Goal: Communication & Community: Answer question/provide support

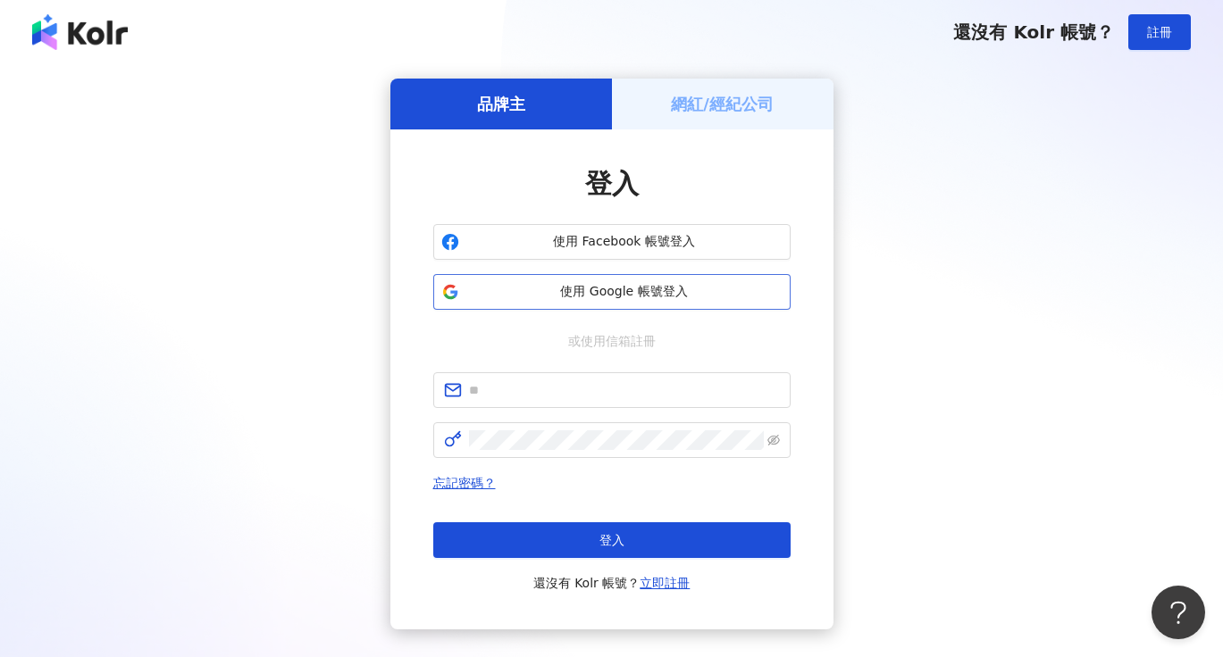
click at [601, 293] on span "使用 Google 帳號登入" at bounding box center [624, 292] width 316 height 18
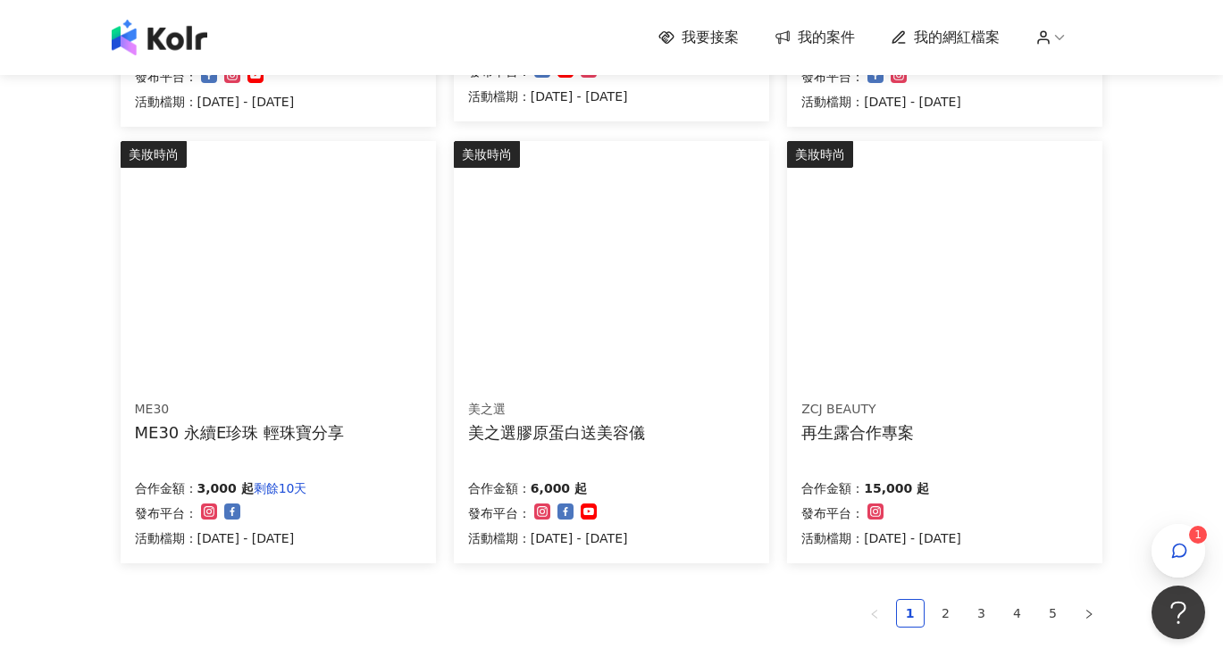
scroll to position [1066, 0]
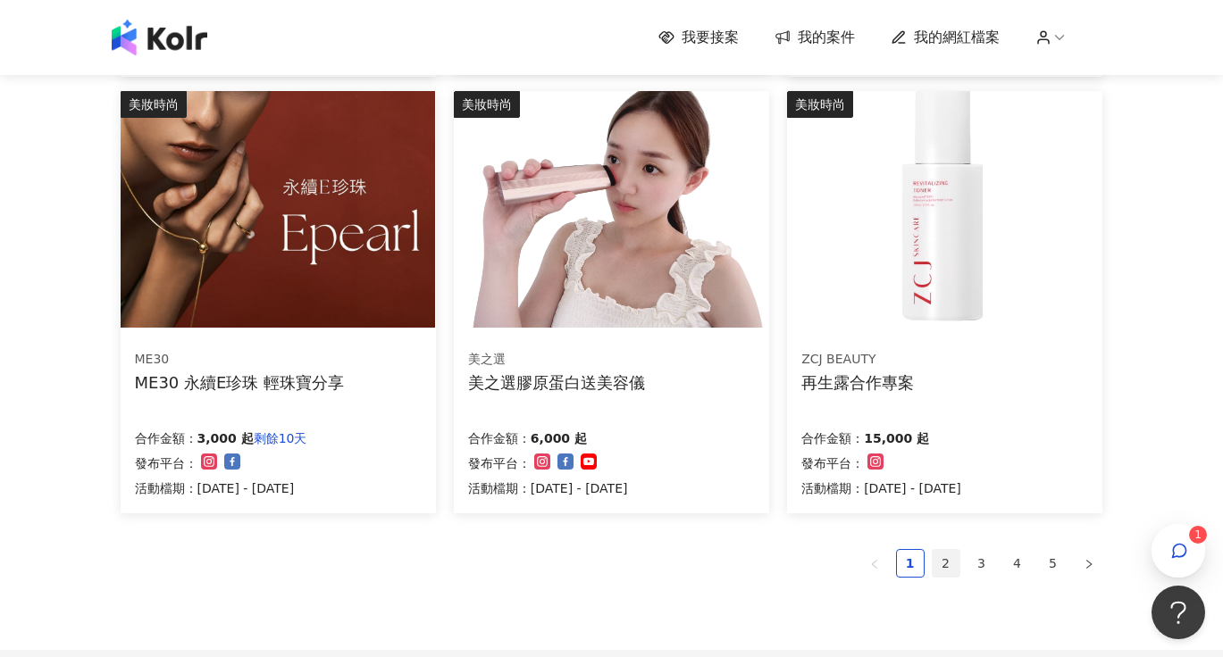
click at [941, 557] on link "2" at bounding box center [946, 563] width 27 height 27
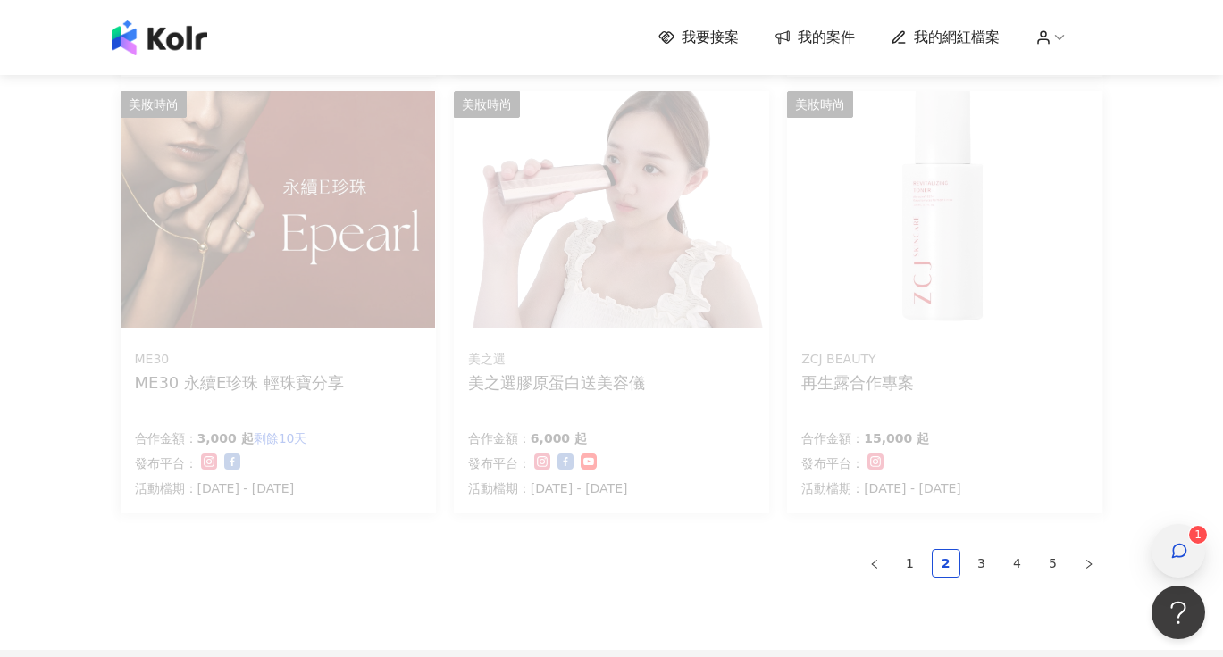
click at [1186, 540] on span "button" at bounding box center [1179, 550] width 18 height 21
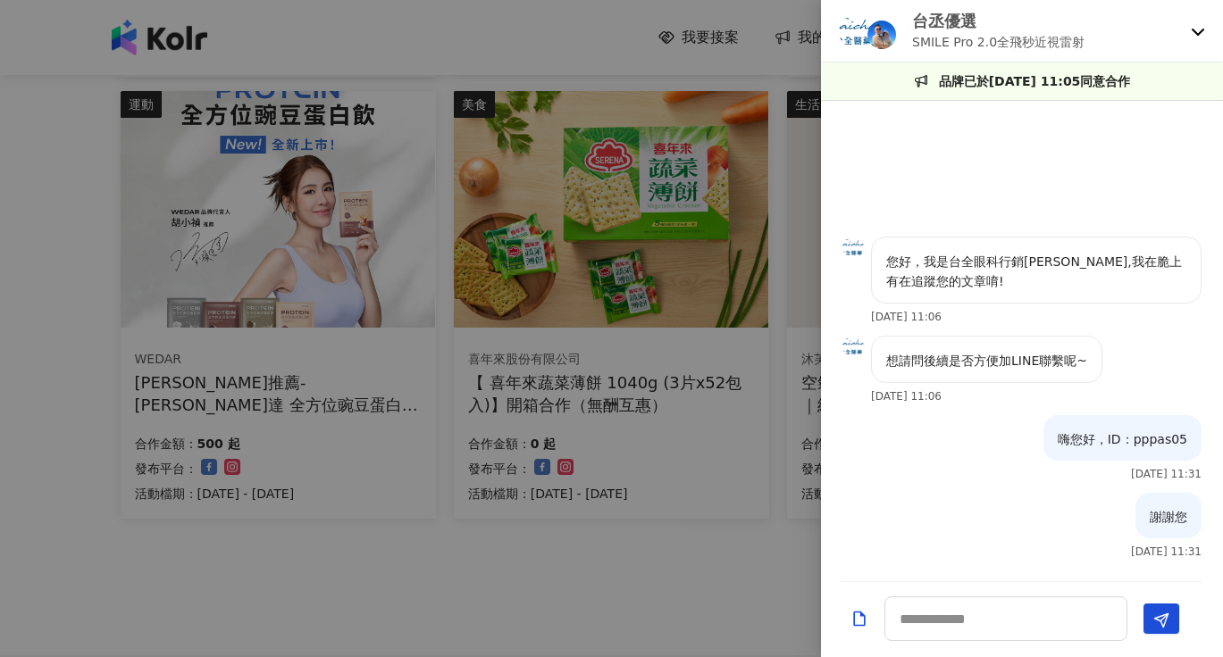
click at [1198, 33] on icon at bounding box center [1198, 31] width 14 height 14
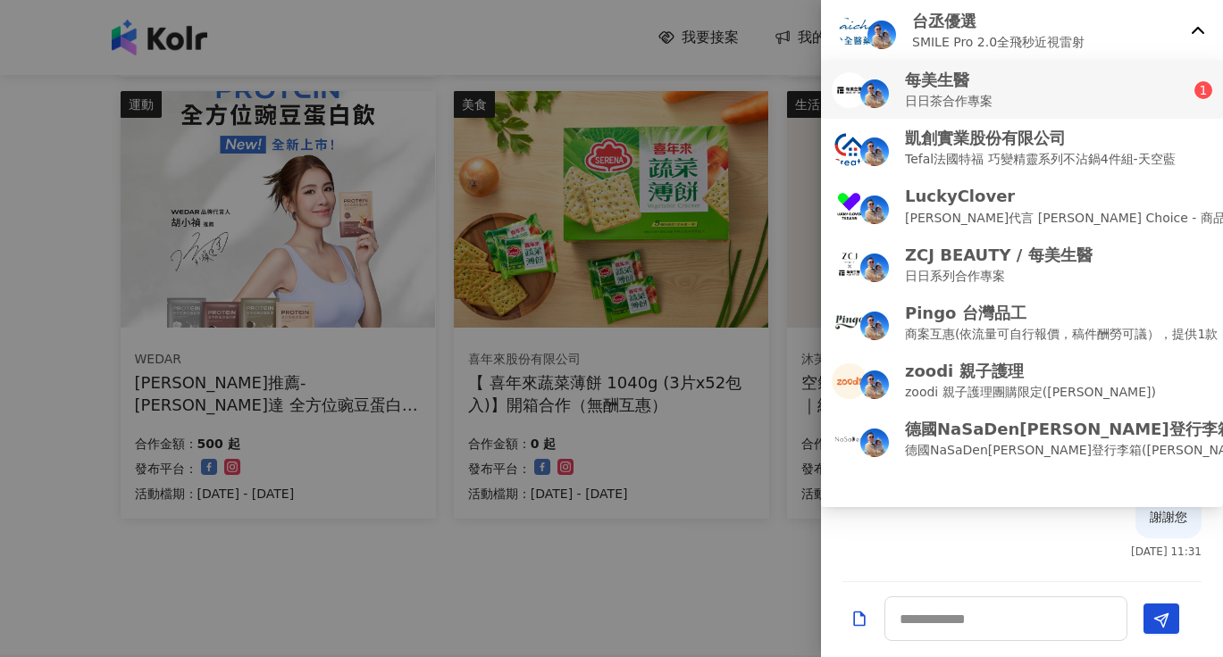
click at [1136, 99] on div "每美生醫 日日茶合作專案" at bounding box center [1013, 90] width 363 height 42
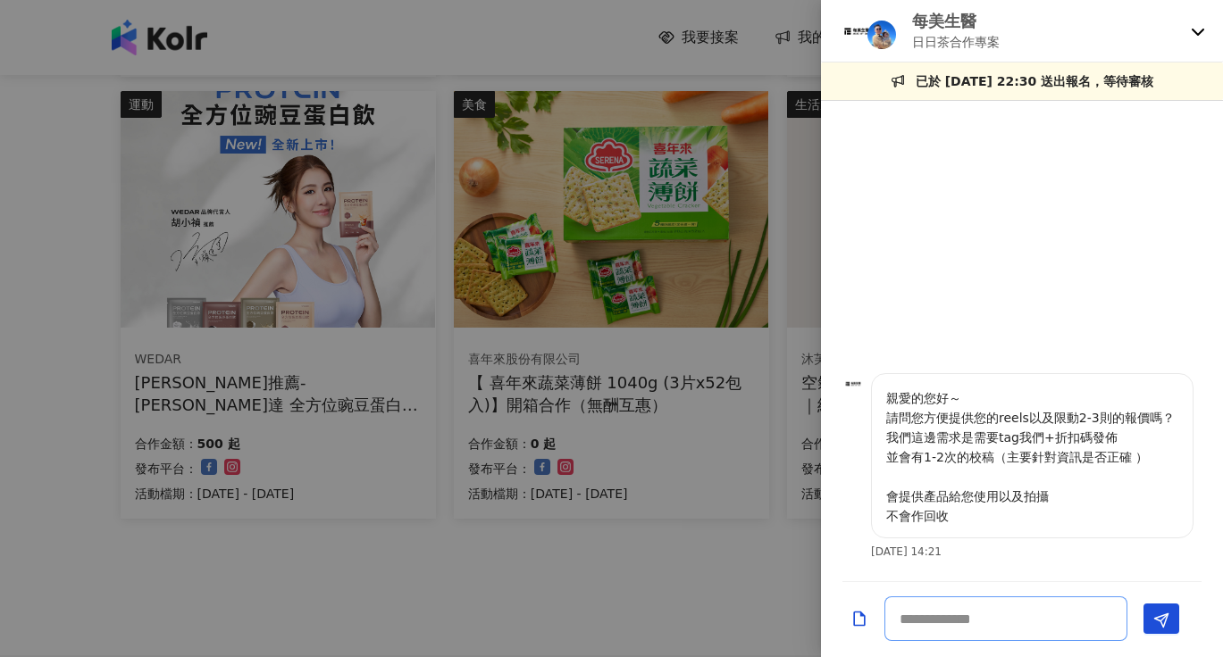
click at [991, 624] on textarea at bounding box center [1005, 619] width 243 height 45
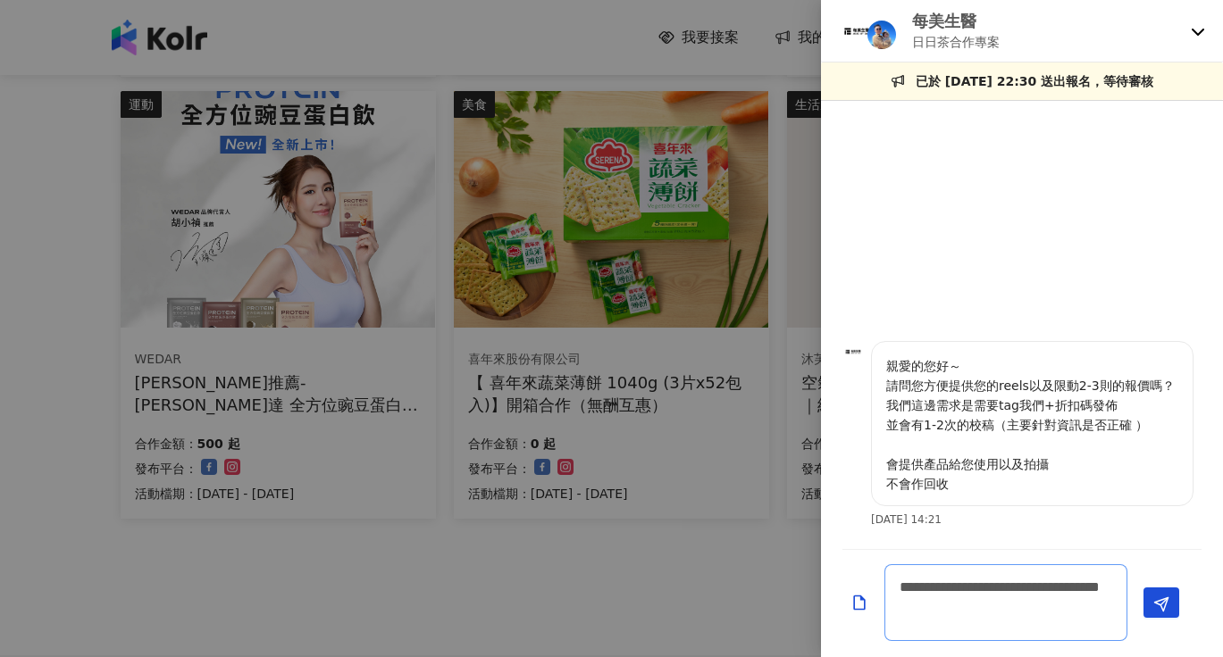
scroll to position [0, 0]
type textarea "**********"
click at [1161, 604] on line "Send" at bounding box center [1163, 601] width 7 height 7
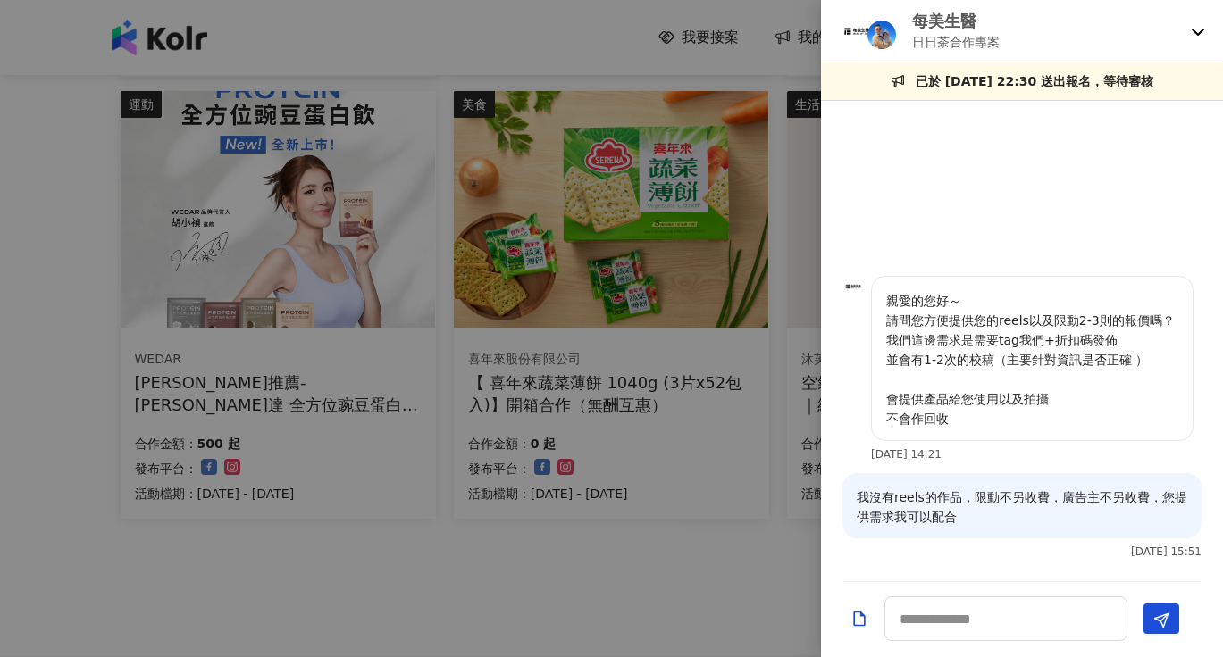
click at [853, 287] on img at bounding box center [852, 286] width 21 height 21
click at [698, 591] on div at bounding box center [611, 328] width 1223 height 657
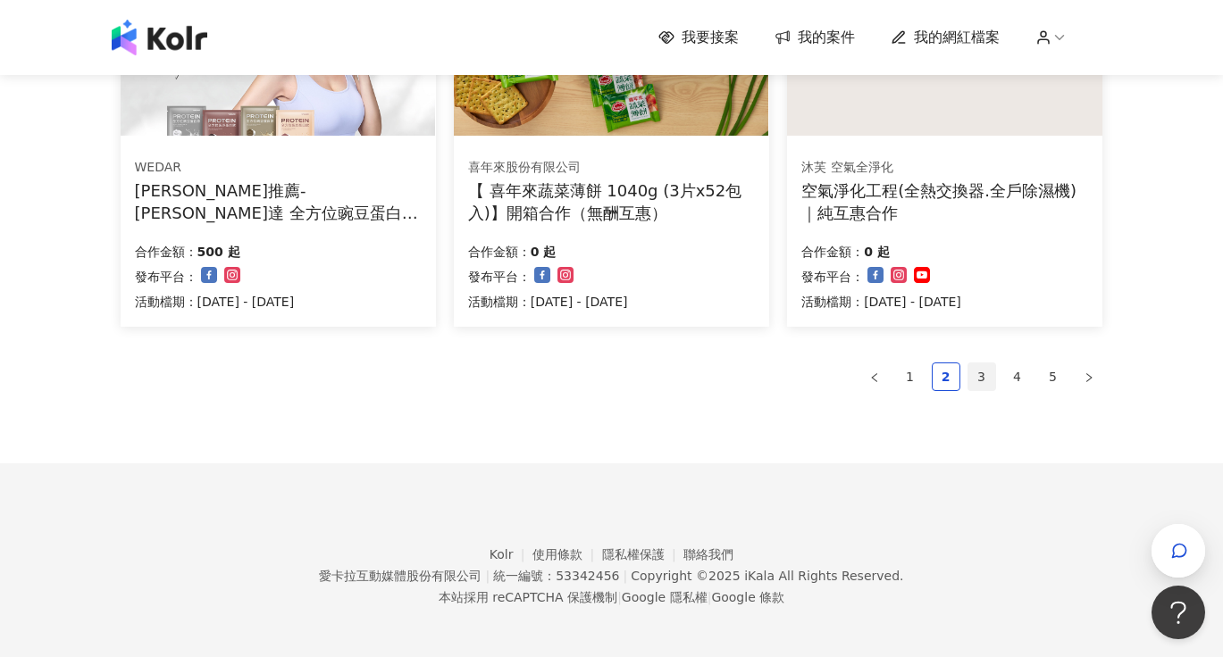
scroll to position [1257, 0]
click at [974, 379] on link "3" at bounding box center [981, 377] width 27 height 27
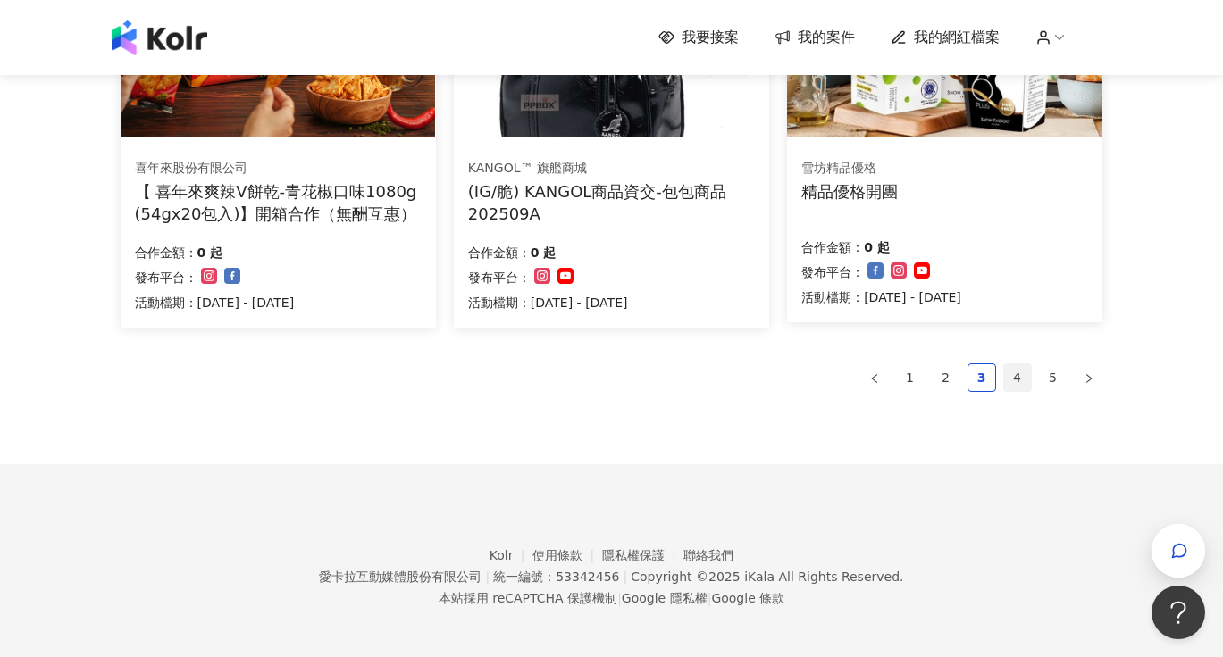
click at [1027, 364] on link "4" at bounding box center [1017, 377] width 27 height 27
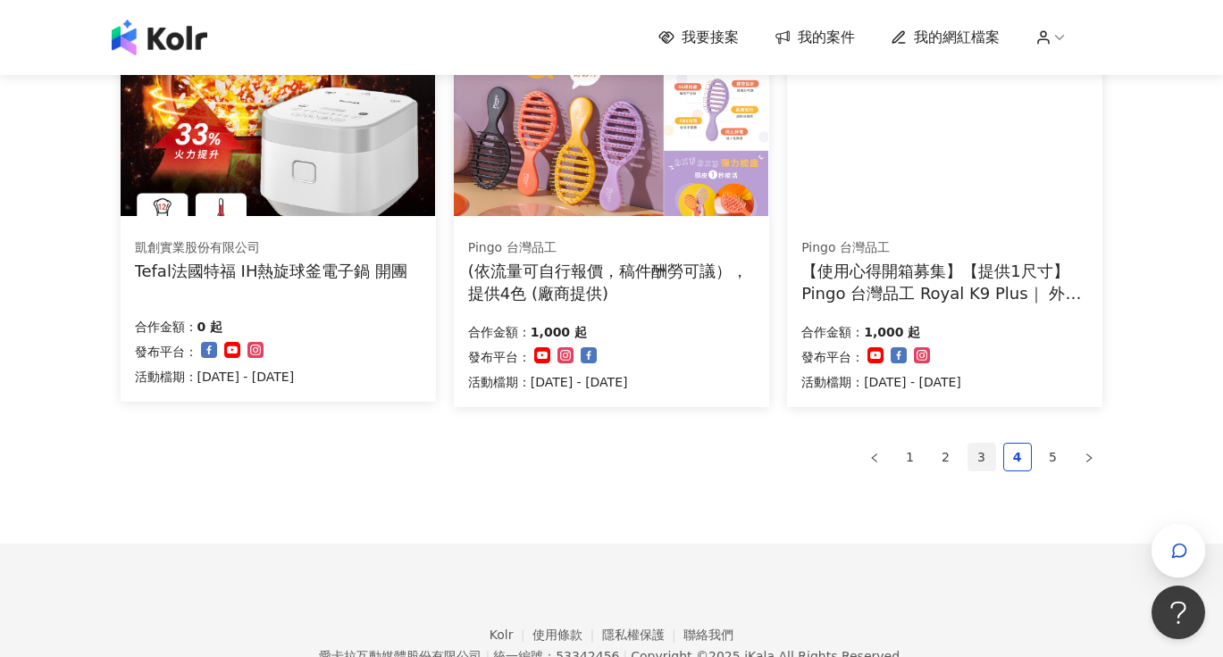
scroll to position [1184, 0]
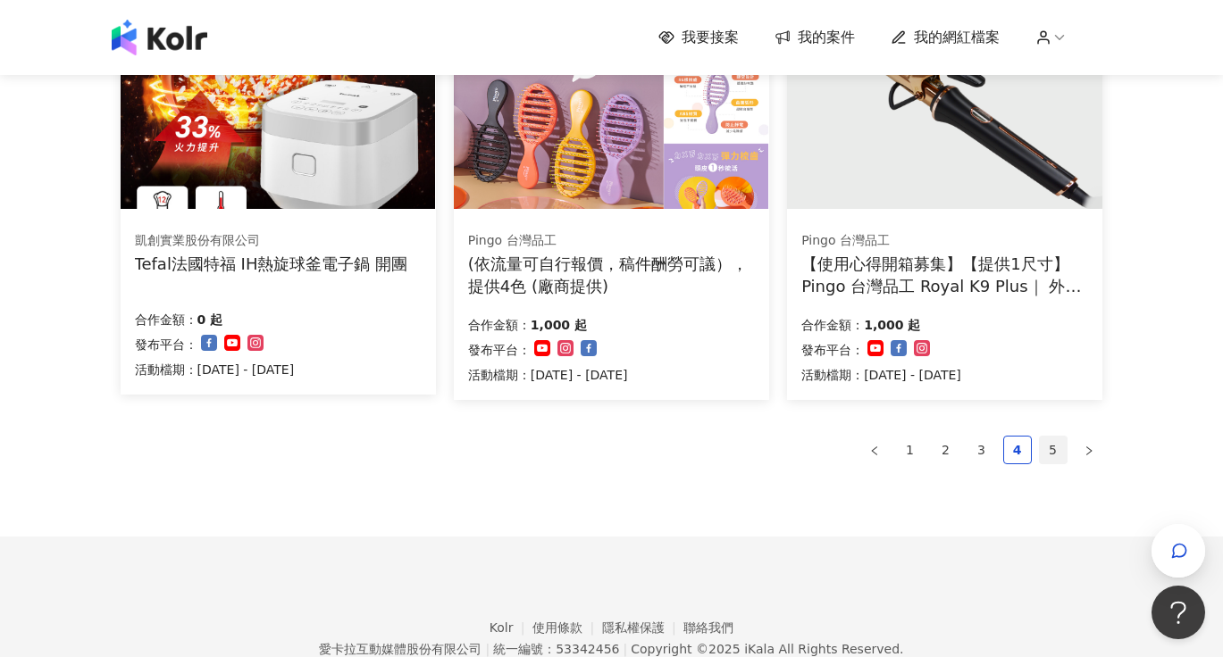
click at [1051, 448] on link "5" at bounding box center [1053, 450] width 27 height 27
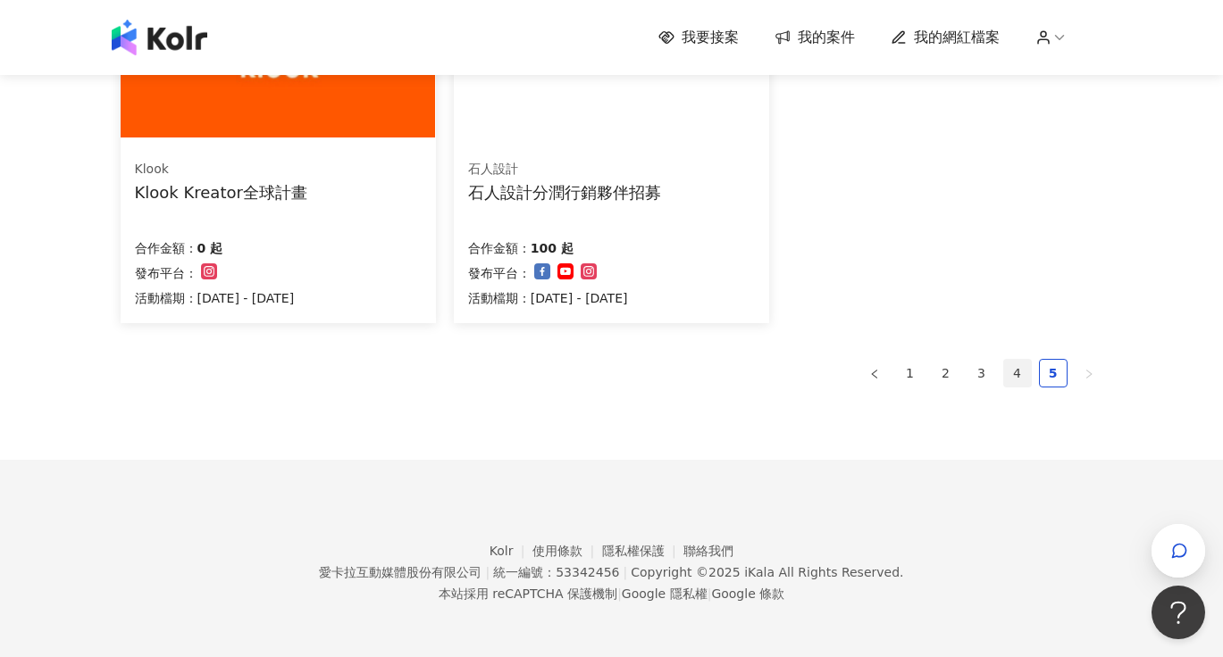
scroll to position [1250, 0]
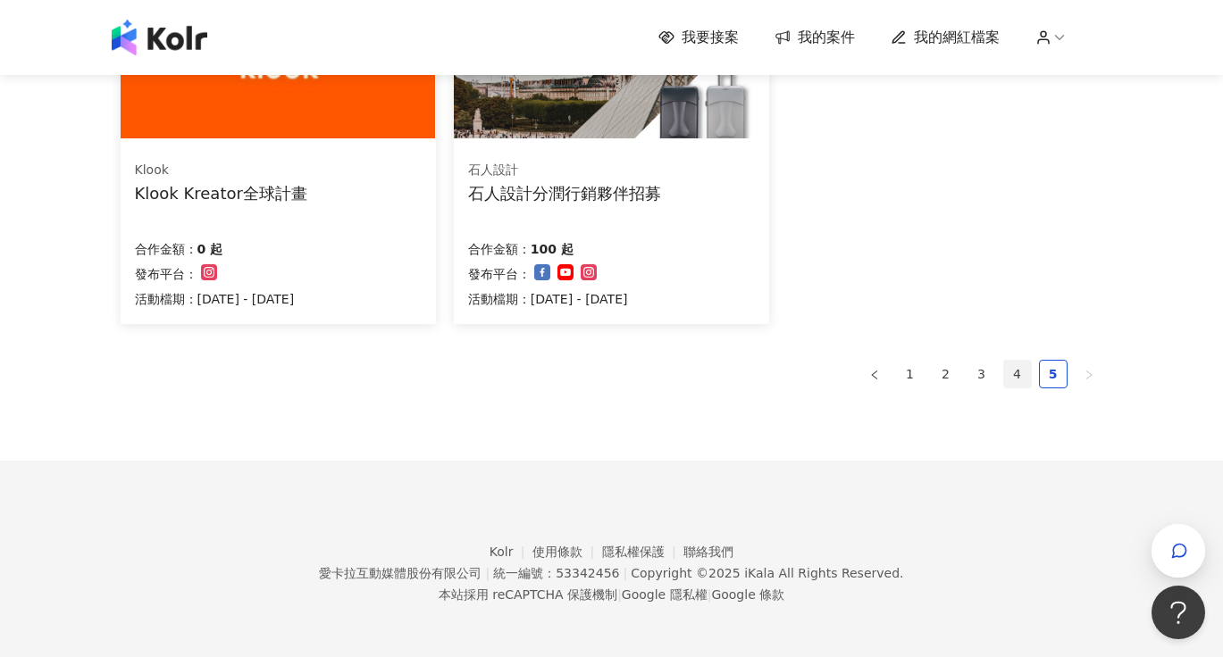
click at [1018, 376] on link "4" at bounding box center [1017, 374] width 27 height 27
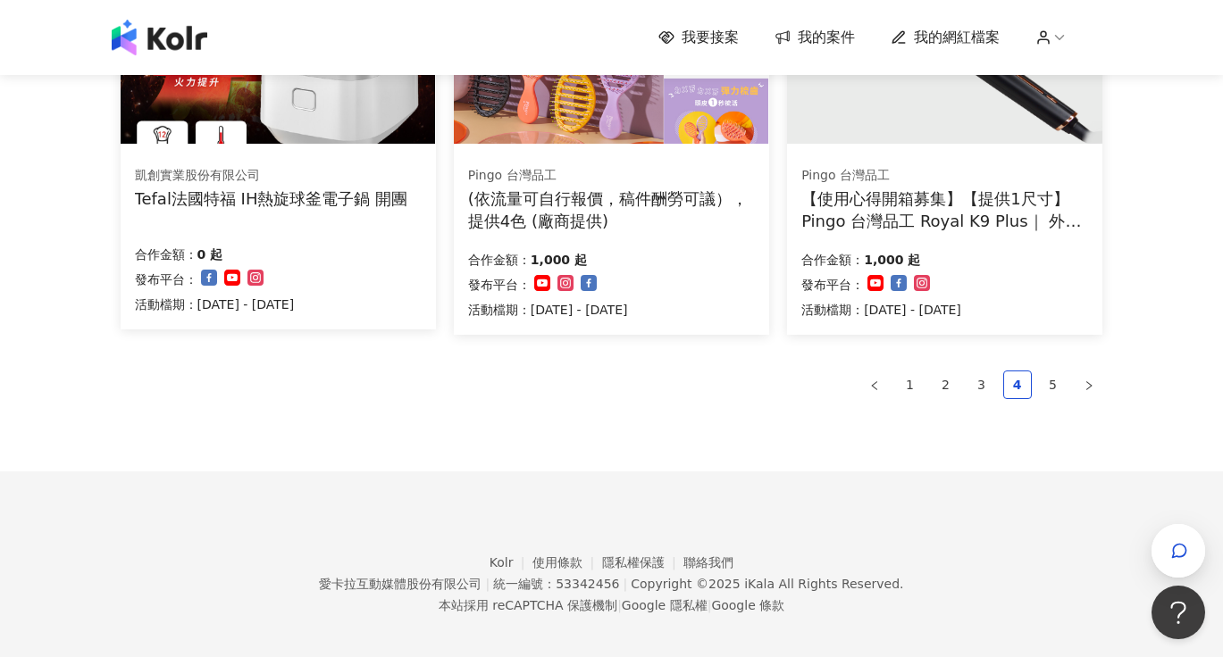
click at [975, 195] on div "【使用心得開箱募集】【提供1尺寸】 Pingo 台灣品工 Royal K9 Plus｜ 外噴式負離子加長電棒-革命進化款" at bounding box center [944, 210] width 287 height 45
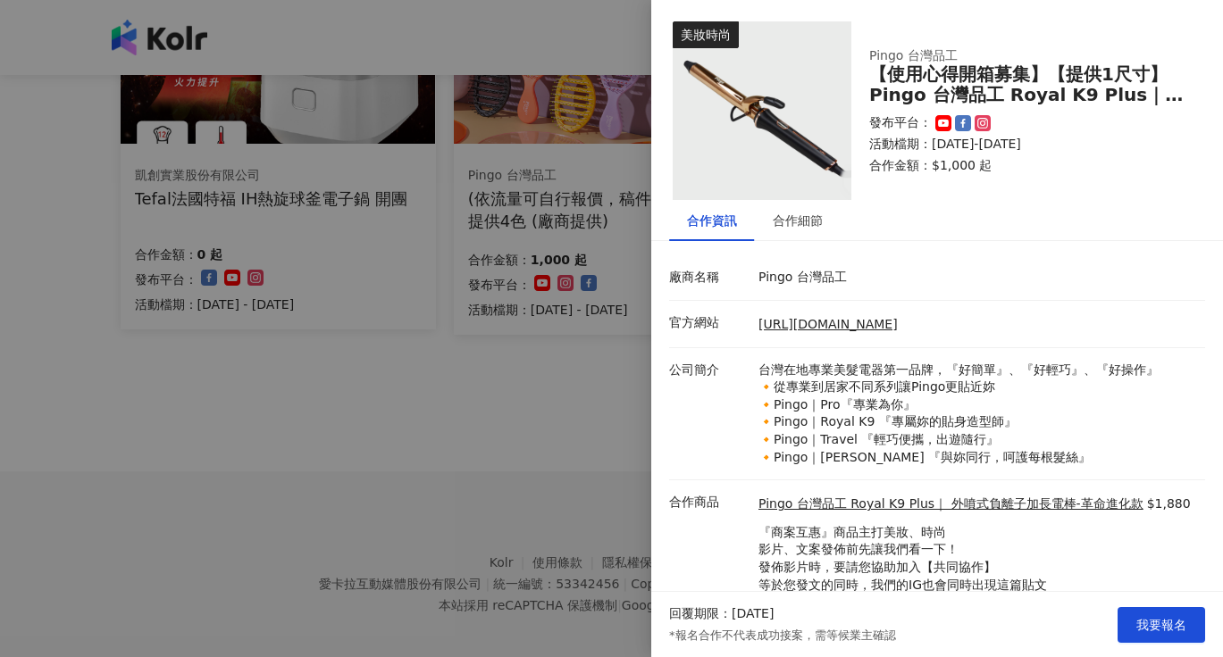
click at [400, 499] on div at bounding box center [611, 328] width 1223 height 657
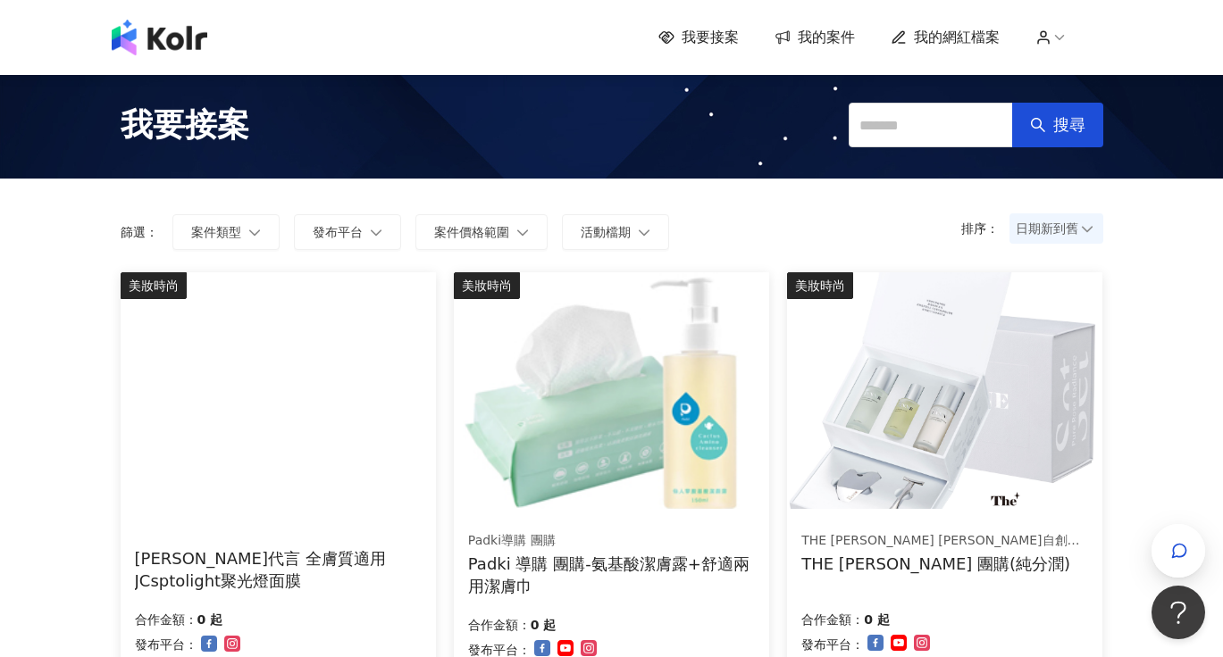
scroll to position [0, 0]
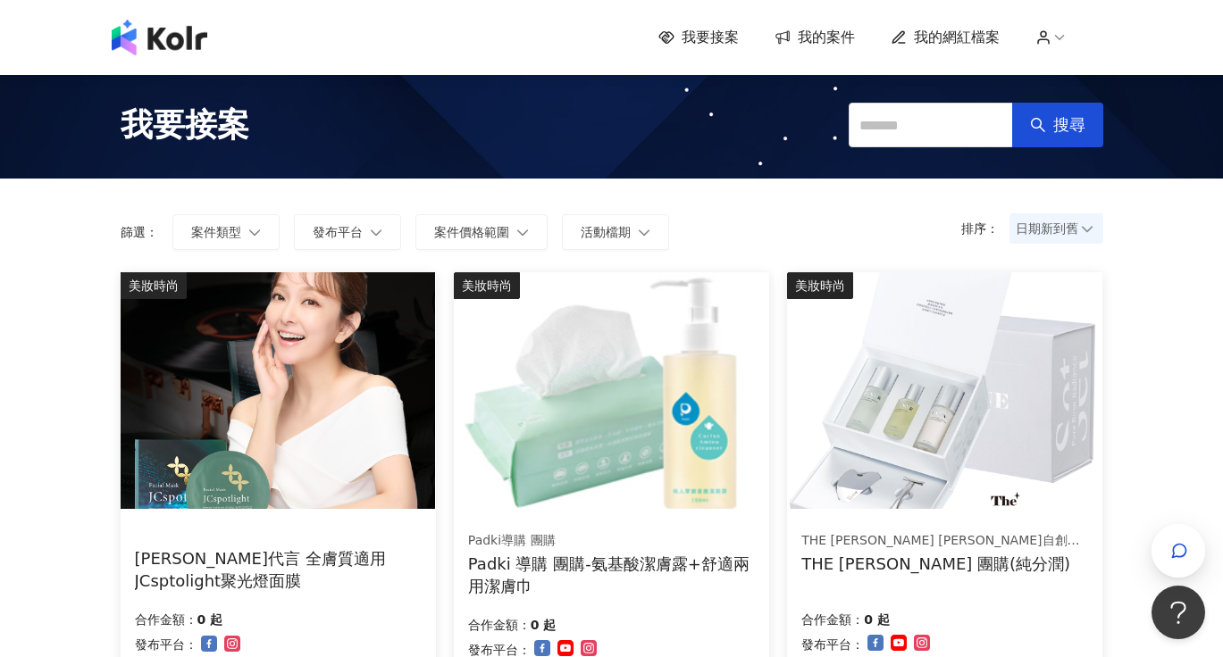
click at [833, 37] on span "我的案件" at bounding box center [826, 38] width 57 height 20
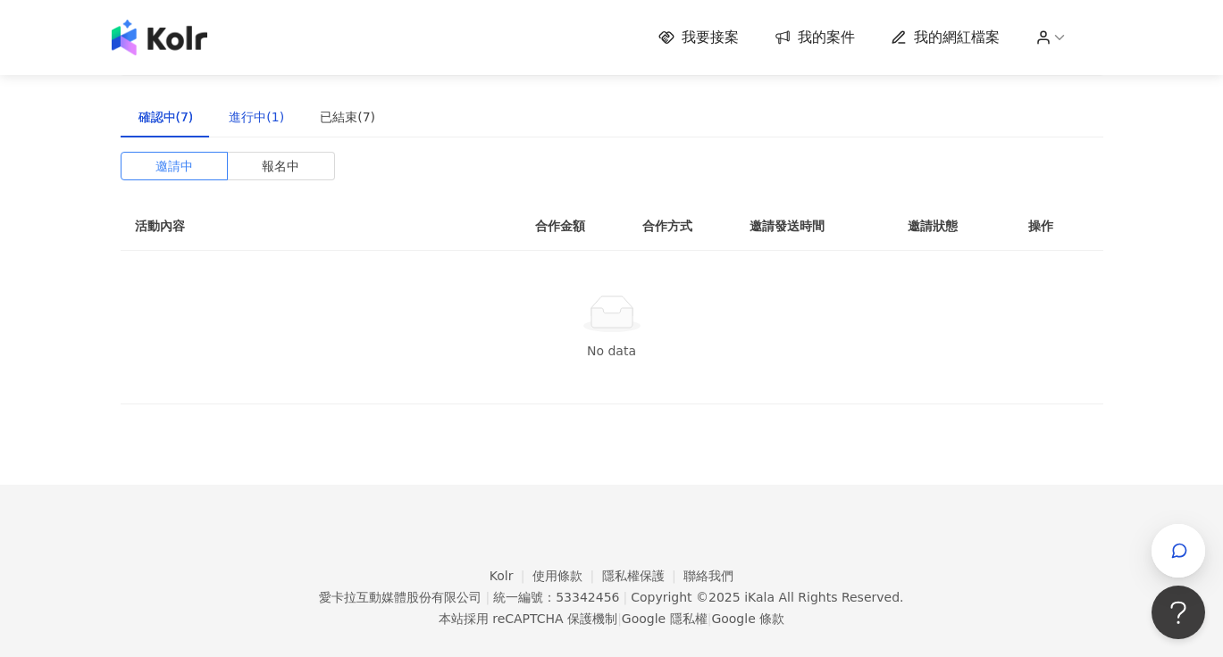
click at [244, 115] on div "進行中(1)" at bounding box center [256, 117] width 55 height 20
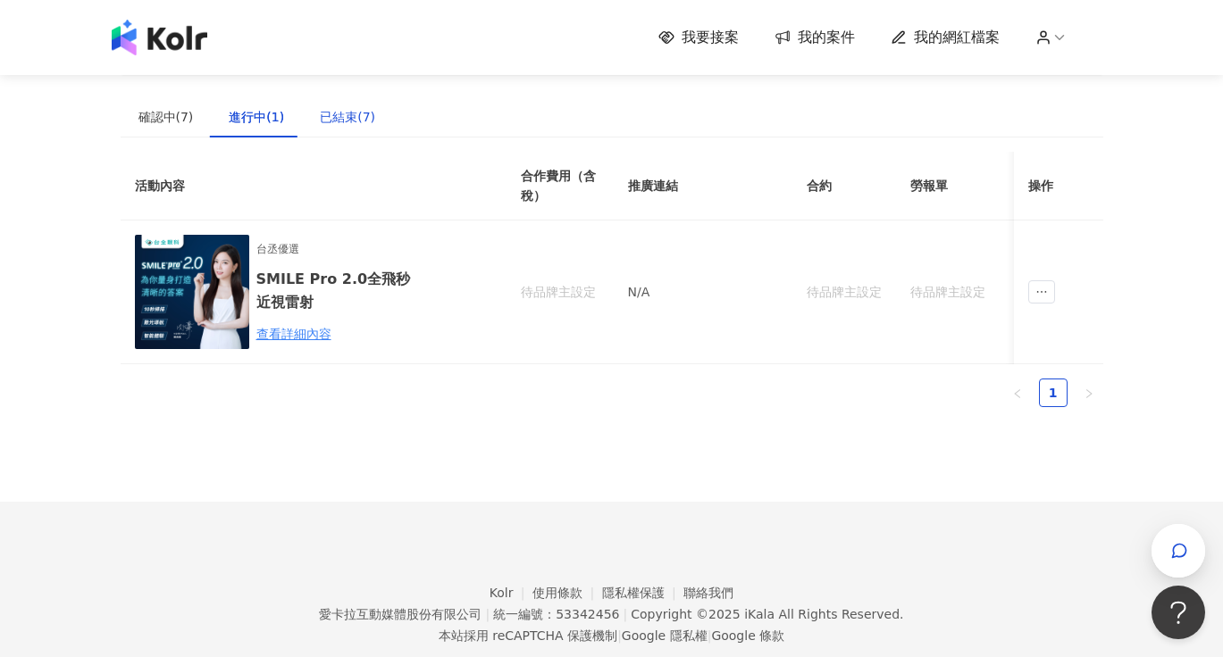
click at [360, 116] on div "已結束(7)" at bounding box center [347, 117] width 55 height 20
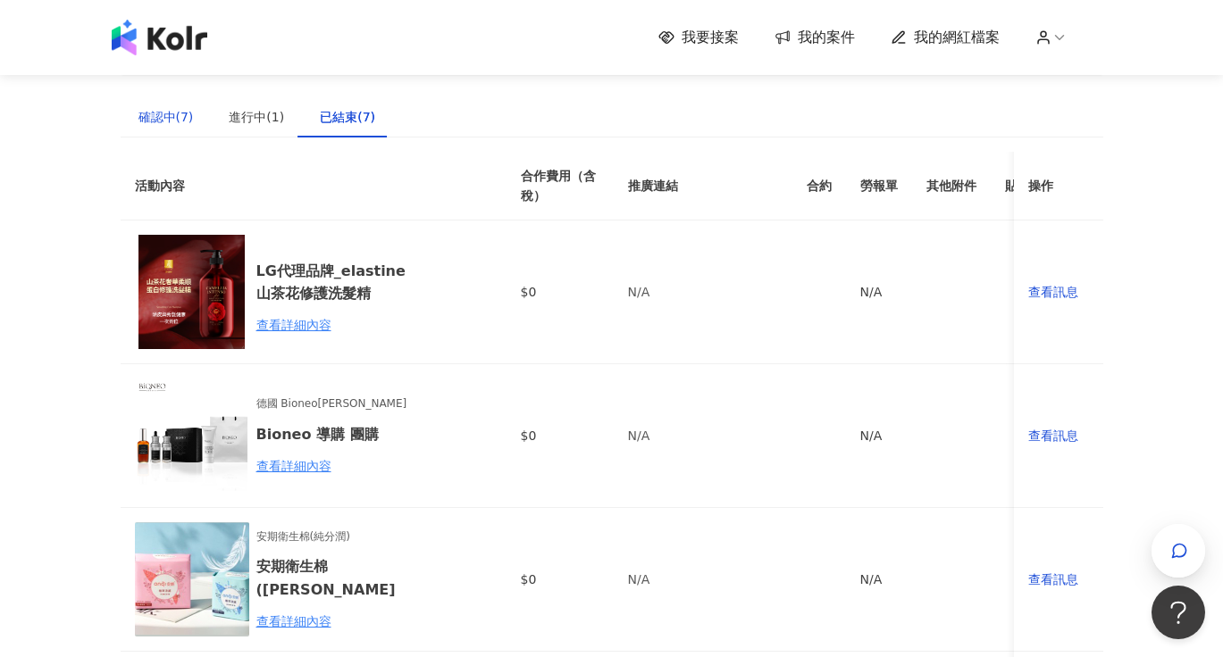
click at [158, 110] on div "確認中(7)" at bounding box center [165, 117] width 55 height 20
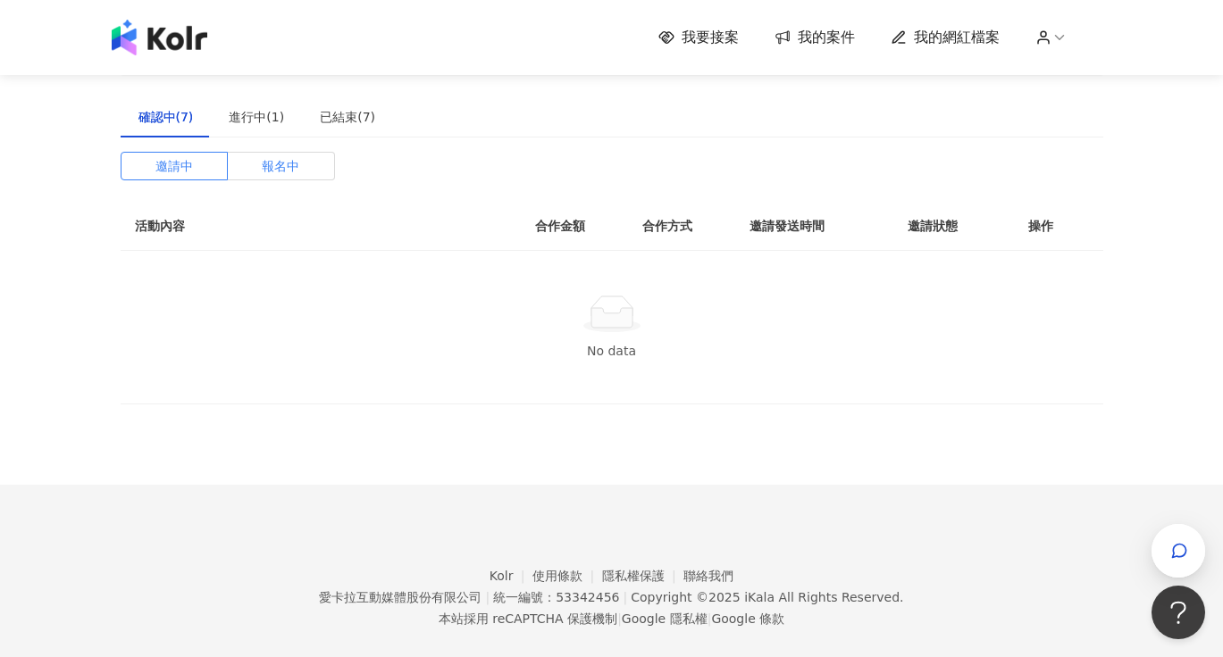
click at [287, 163] on span "報名中" at bounding box center [281, 166] width 38 height 27
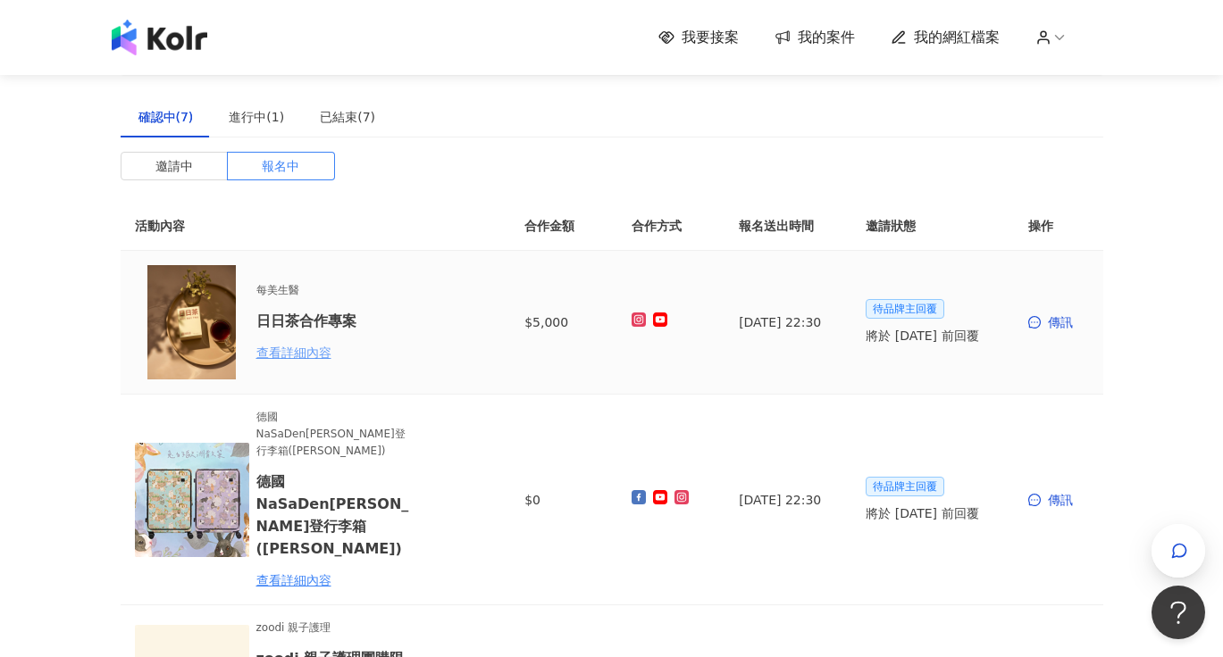
click at [297, 356] on div "查看詳細內容" at bounding box center [334, 353] width 156 height 20
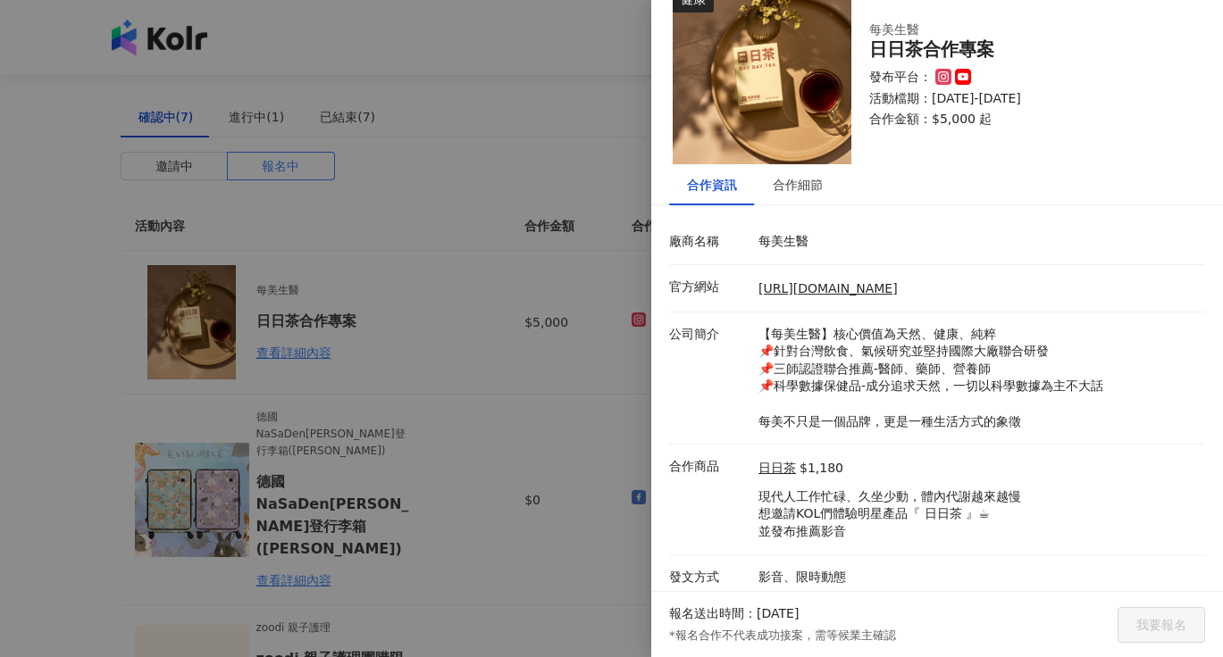
scroll to position [35, 0]
click at [792, 184] on div "合作細節" at bounding box center [798, 186] width 50 height 20
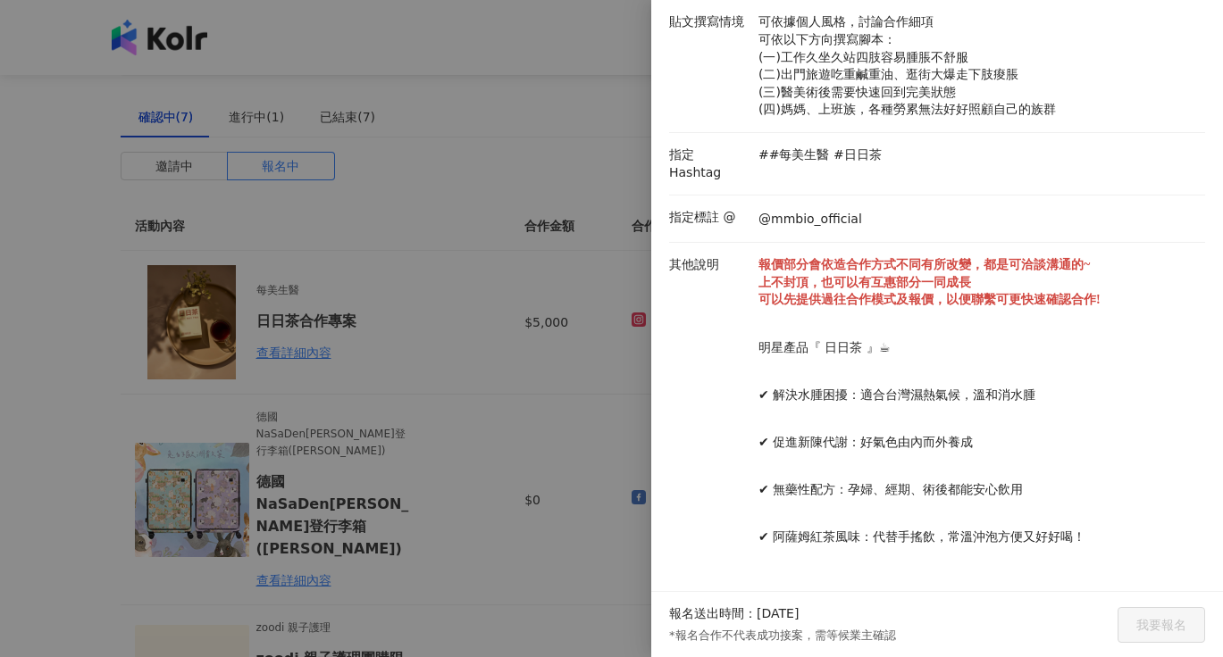
scroll to position [351, 0]
click at [522, 464] on div at bounding box center [611, 328] width 1223 height 657
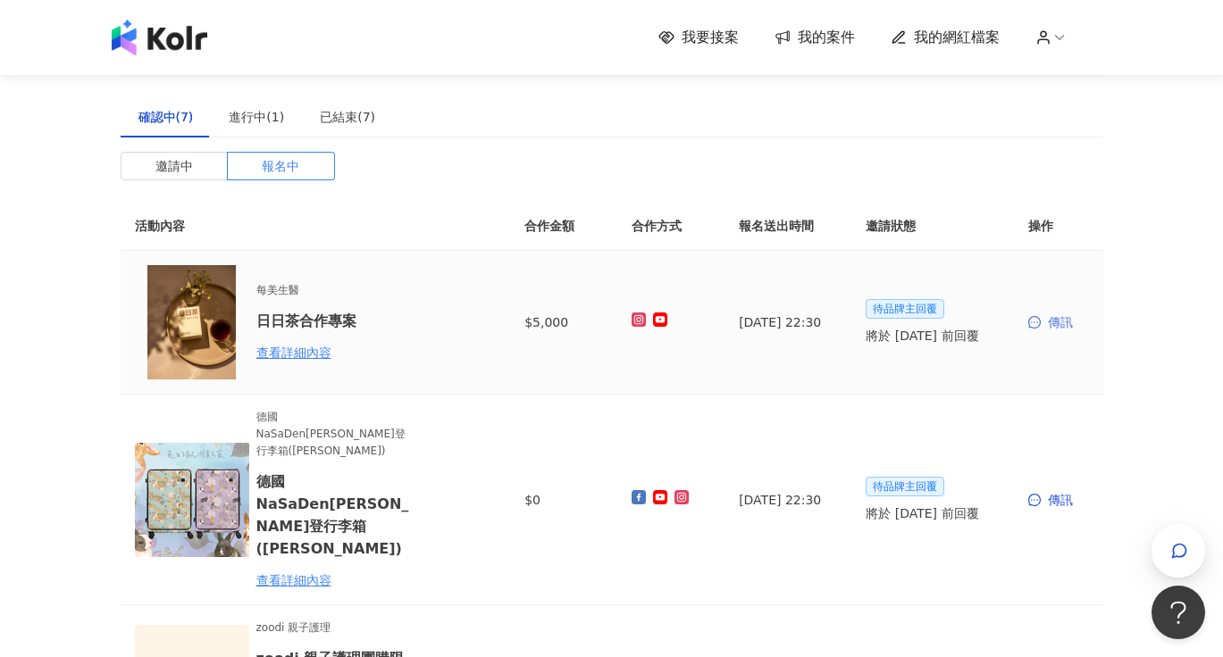
click at [1071, 322] on div "傳訊" at bounding box center [1058, 323] width 61 height 20
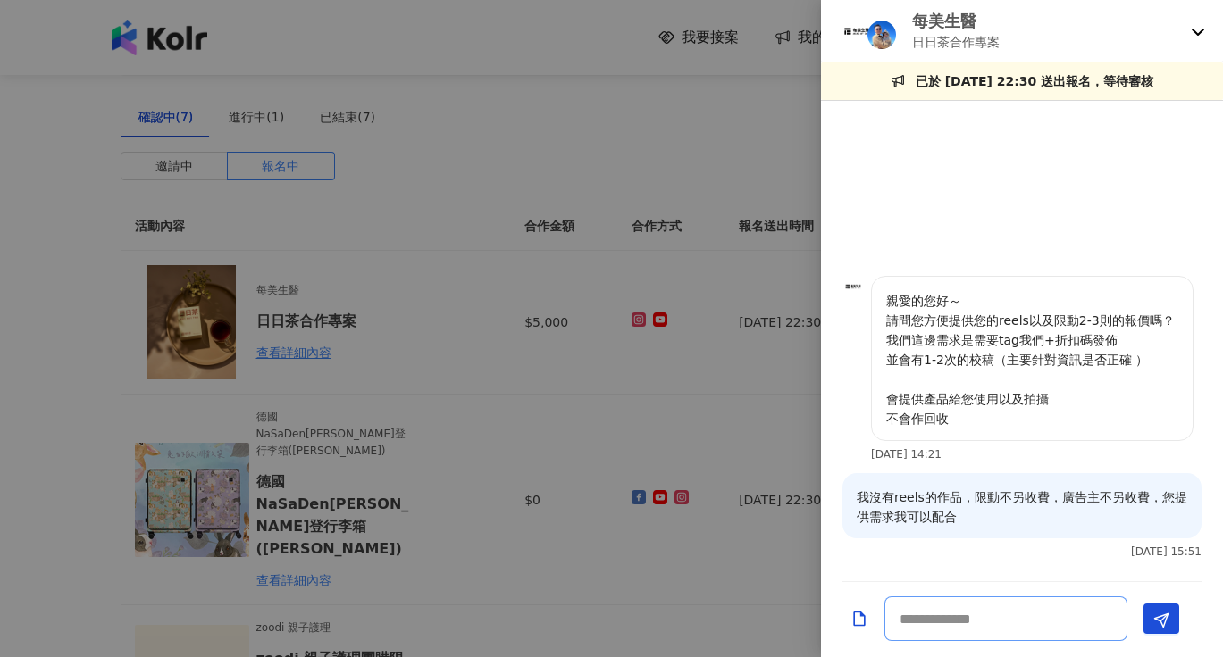
click at [943, 629] on textarea at bounding box center [1005, 619] width 243 height 45
type textarea "**********"
click at [1155, 620] on icon "Send" at bounding box center [1161, 621] width 16 height 16
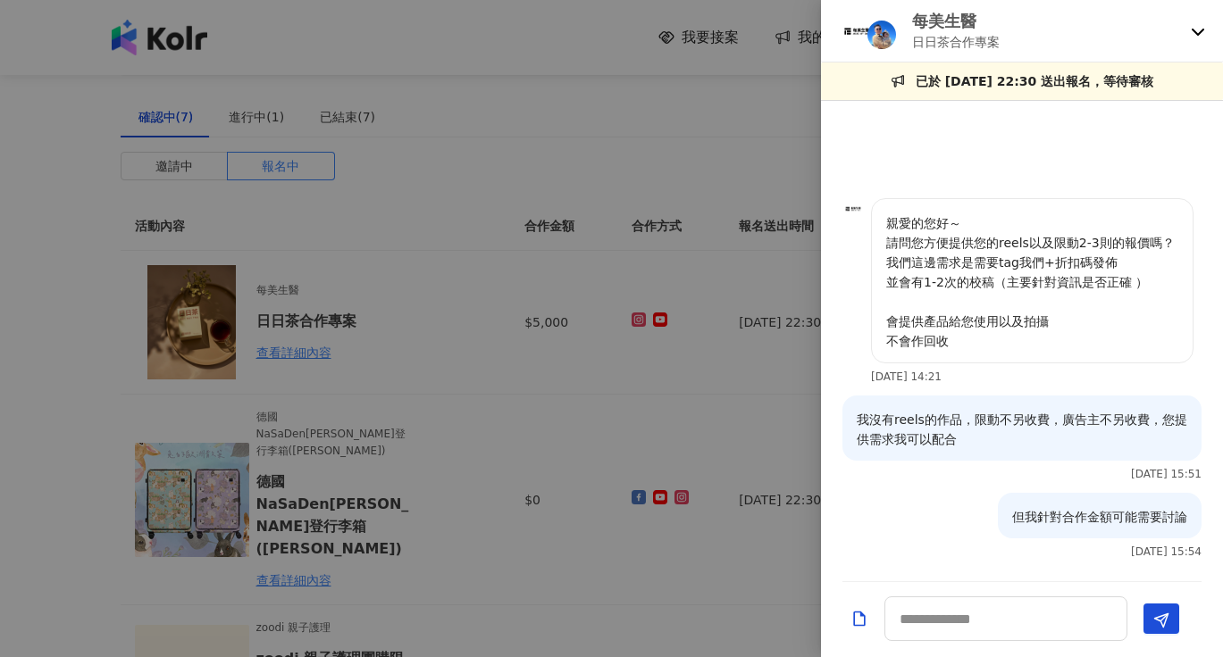
click at [475, 414] on div at bounding box center [611, 328] width 1223 height 657
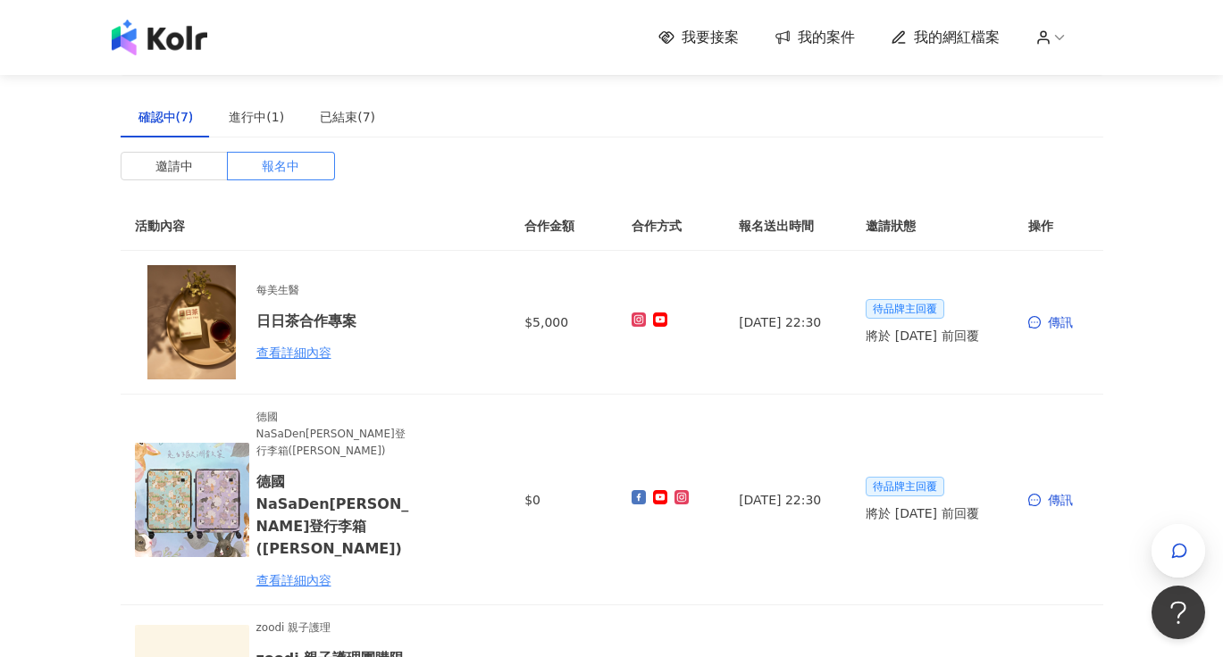
click at [192, 30] on img at bounding box center [160, 38] width 96 height 36
